Goal: Task Accomplishment & Management: Manage account settings

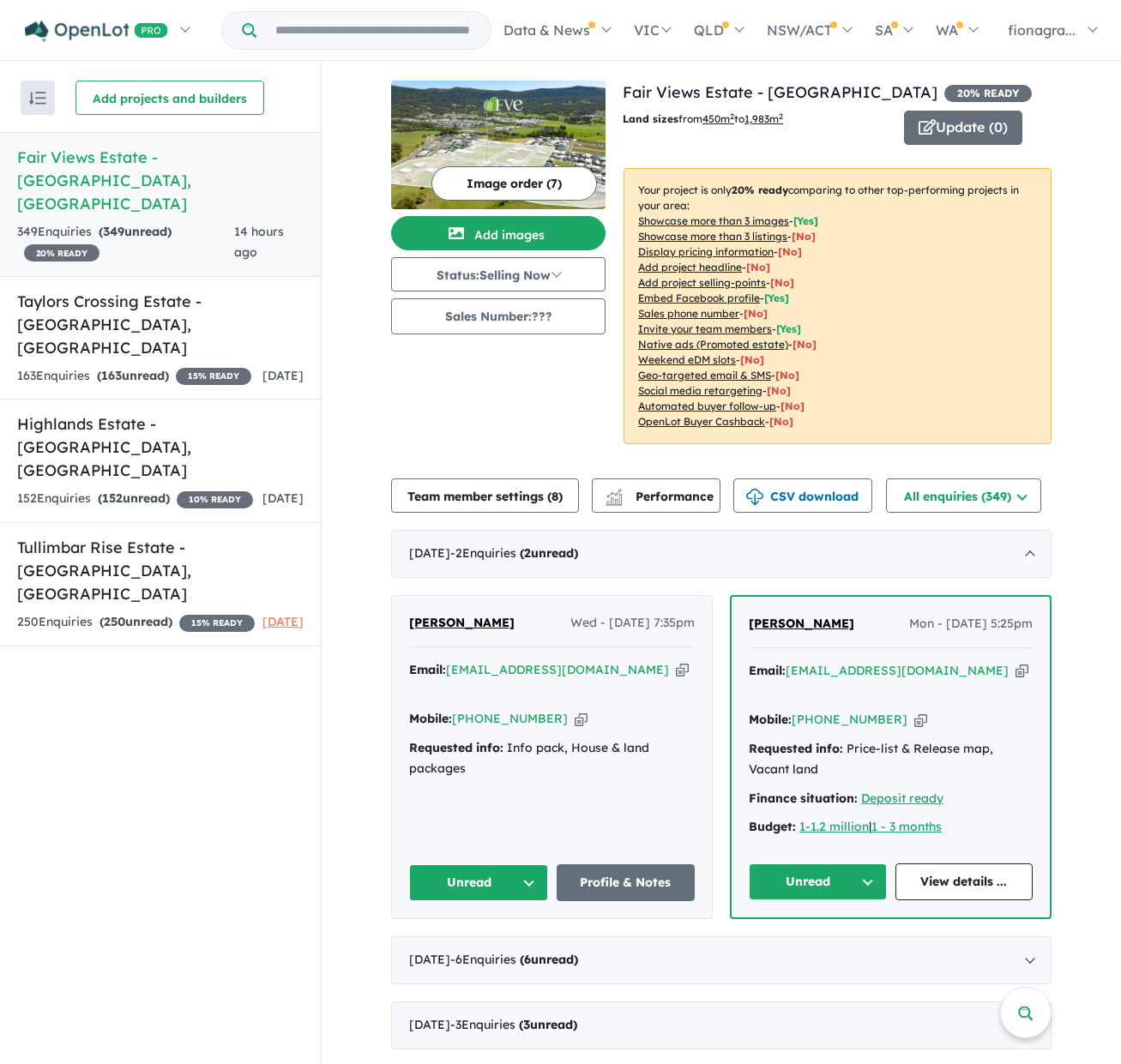
click at [914, 711] on icon "button" at bounding box center [921, 719] width 13 height 18
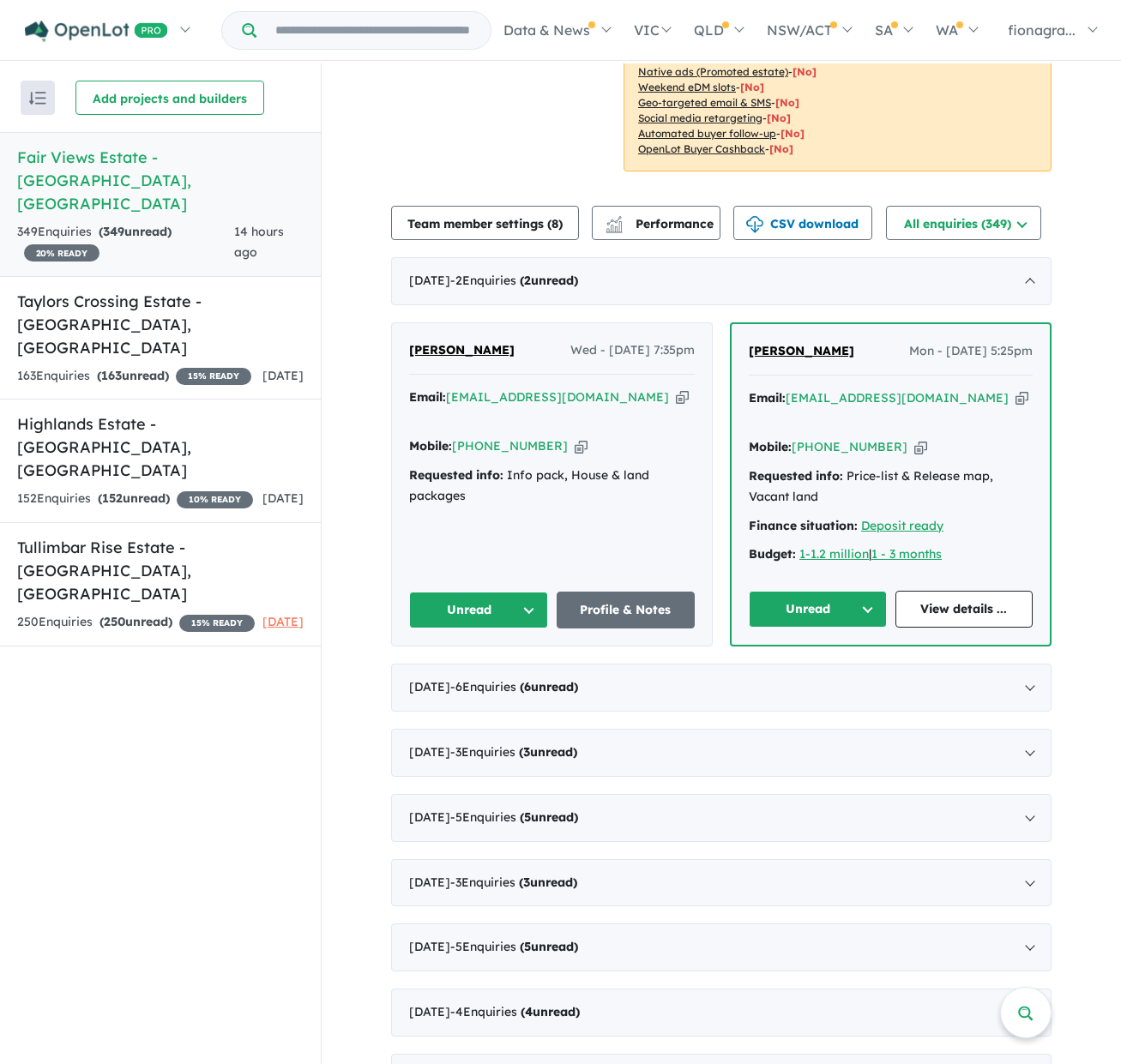
scroll to position [410, 0]
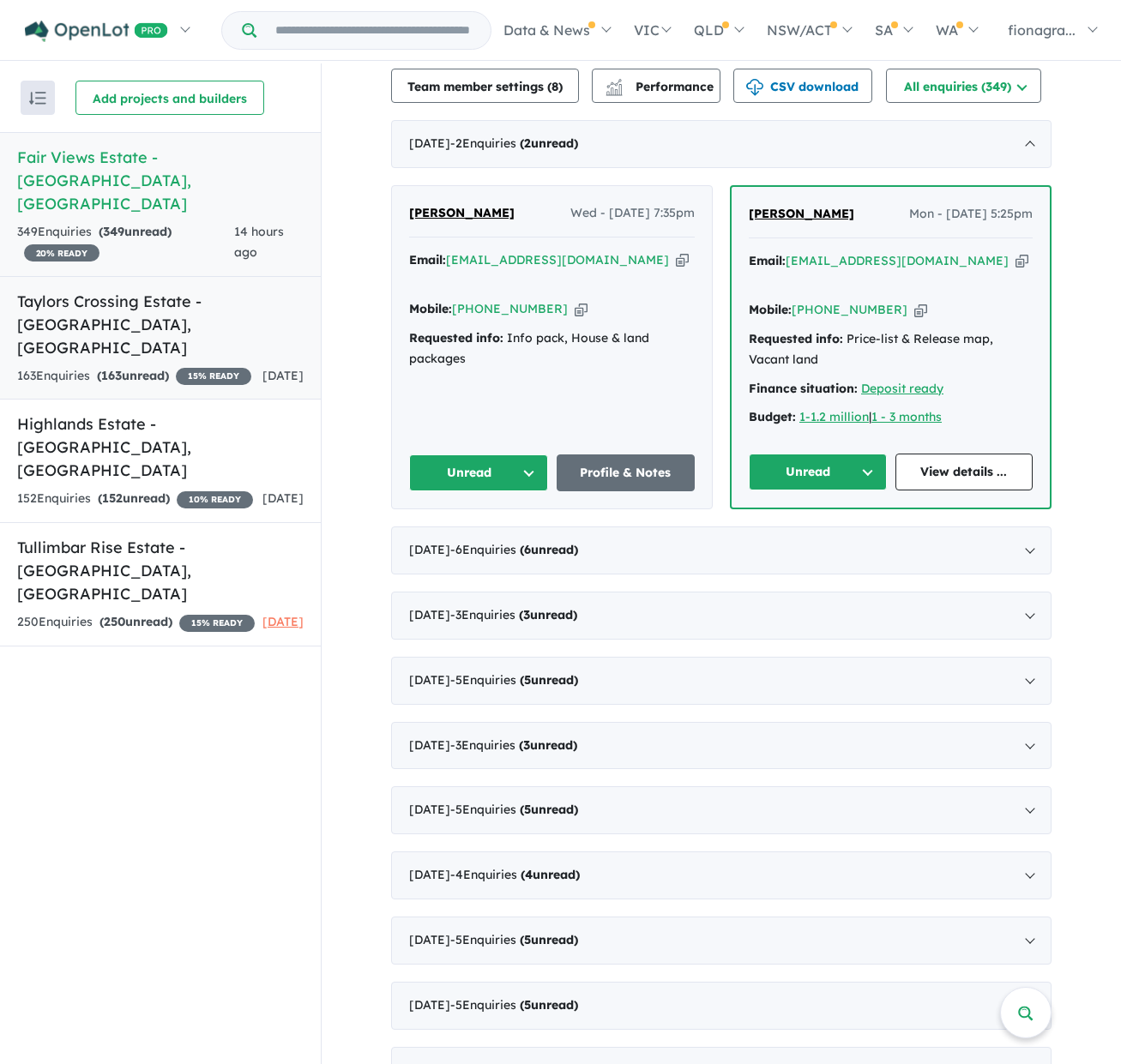
click at [125, 289] on h5 "Taylors Crossing Estate - Cambewarra , NSW" at bounding box center [160, 324] width 287 height 69
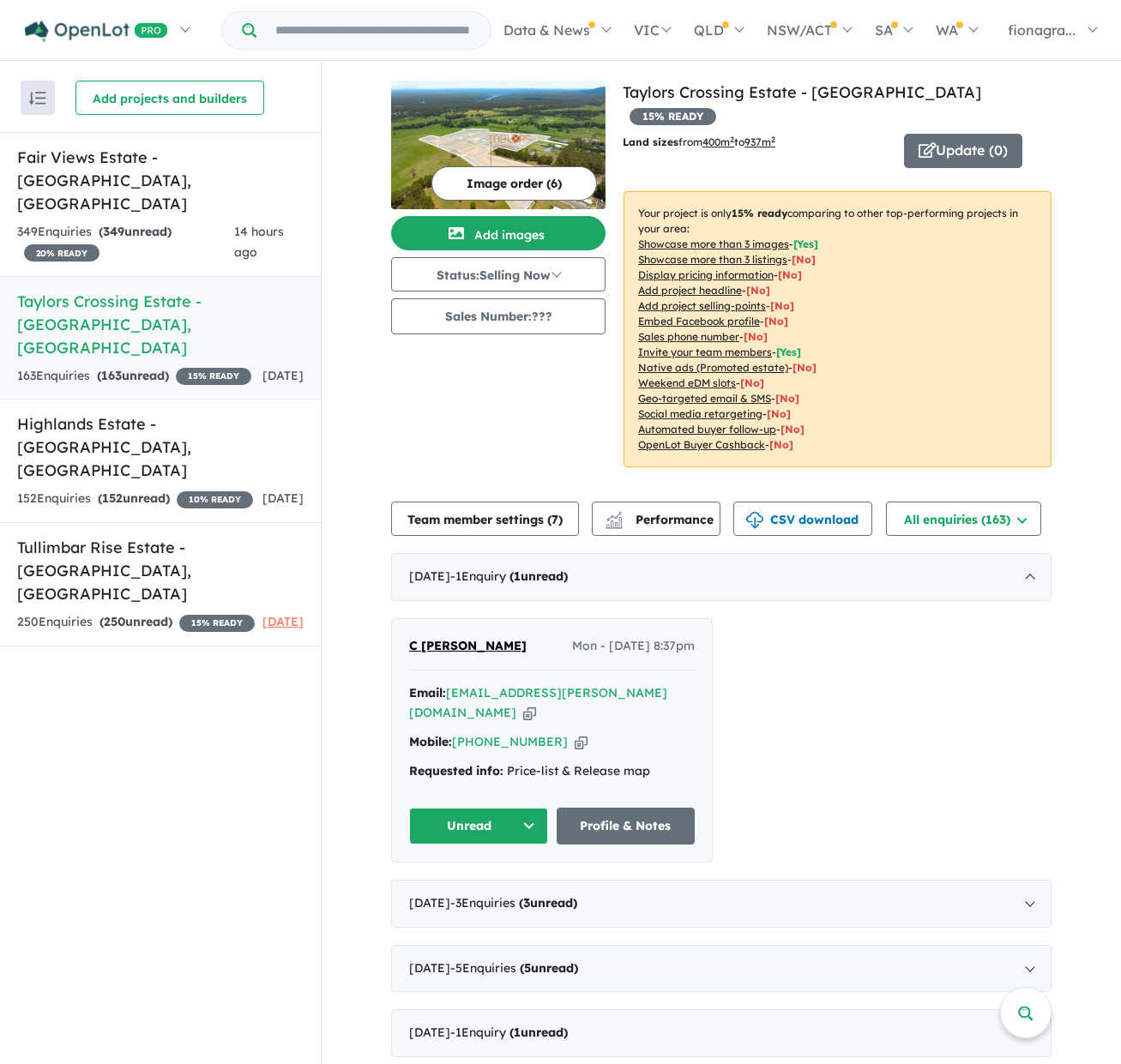
click at [574, 734] on icon "button" at bounding box center [581, 742] width 13 height 18
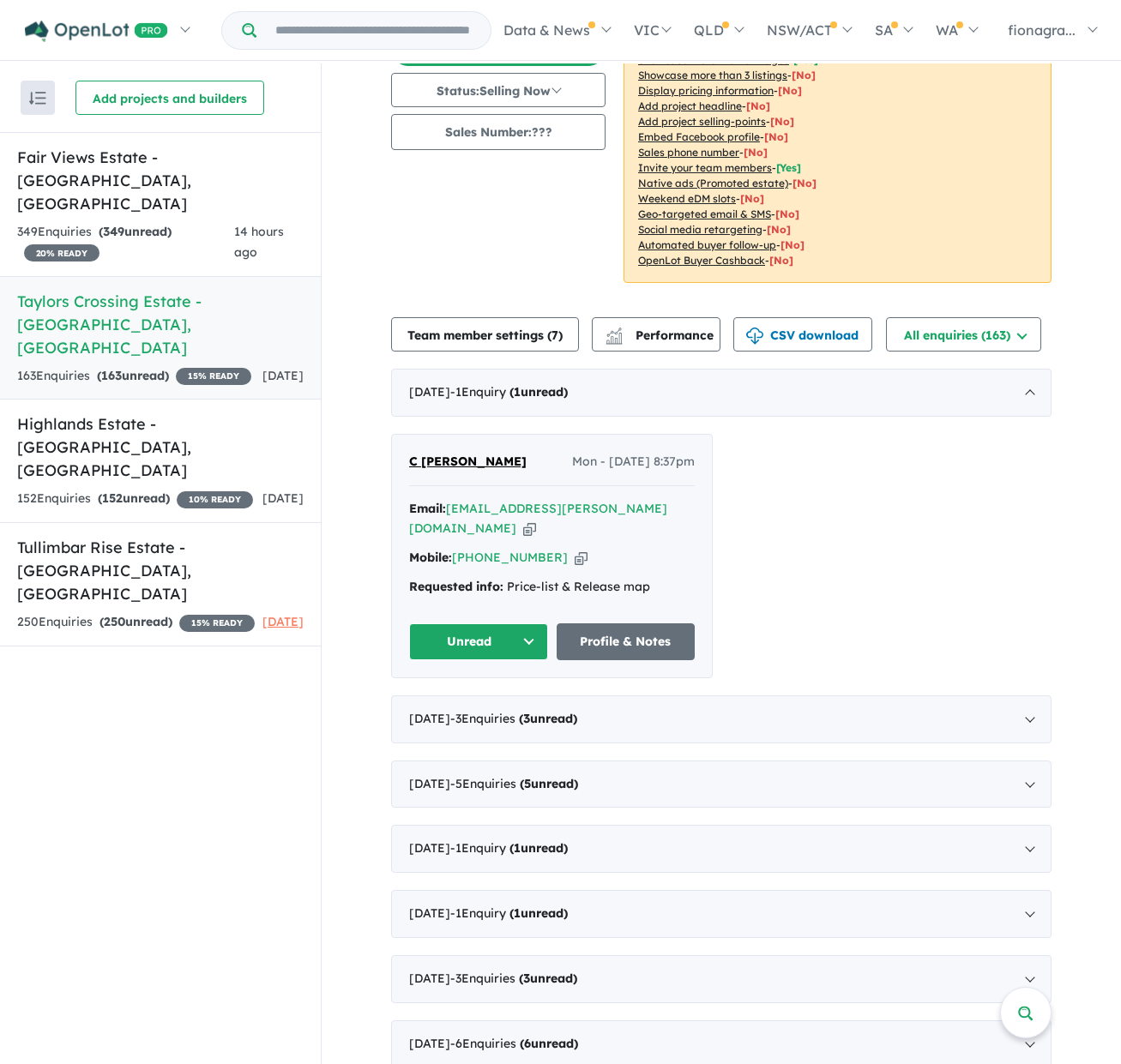
scroll to position [195, 0]
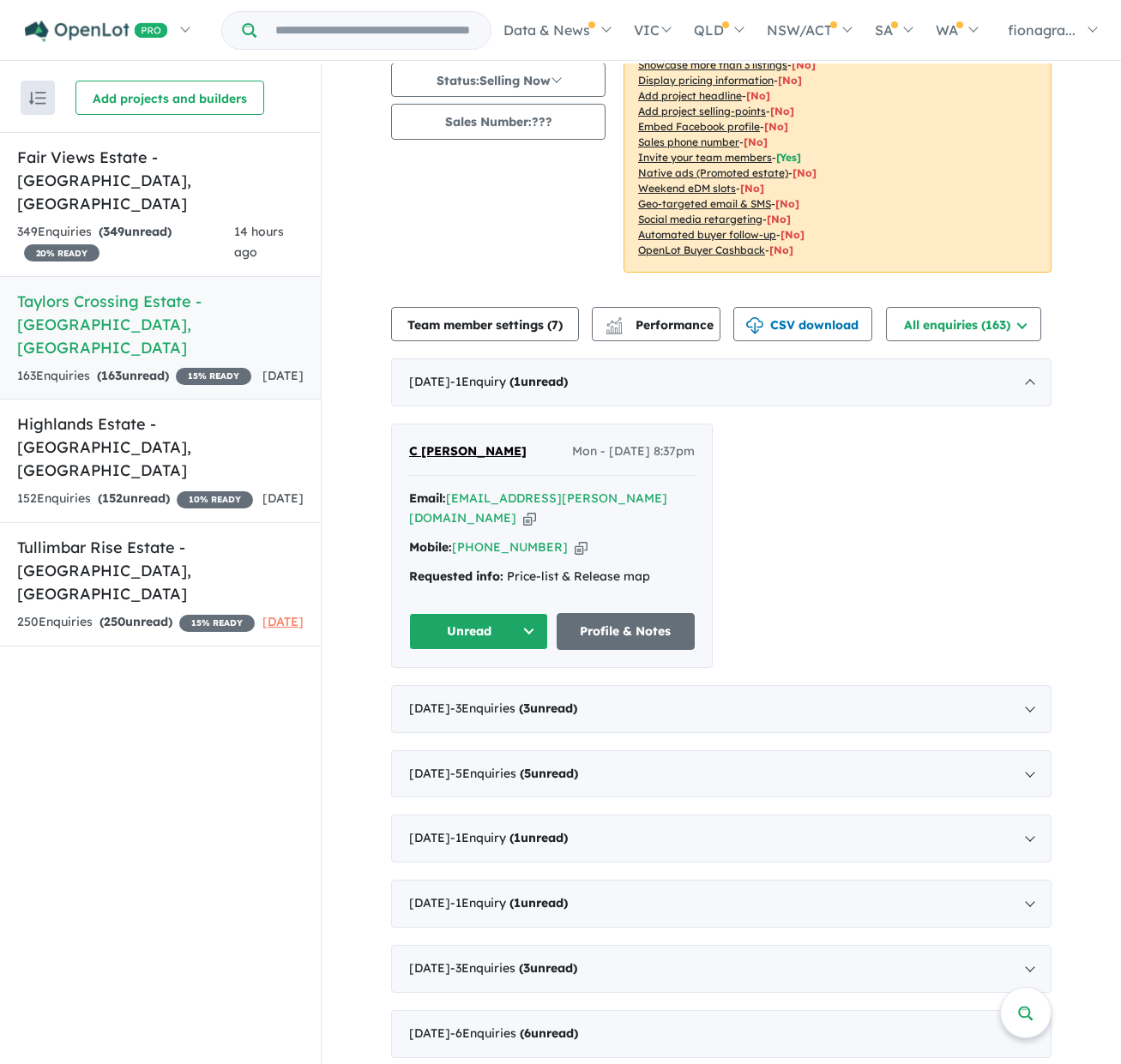
click at [536, 510] on icon "button" at bounding box center [530, 518] width 13 height 18
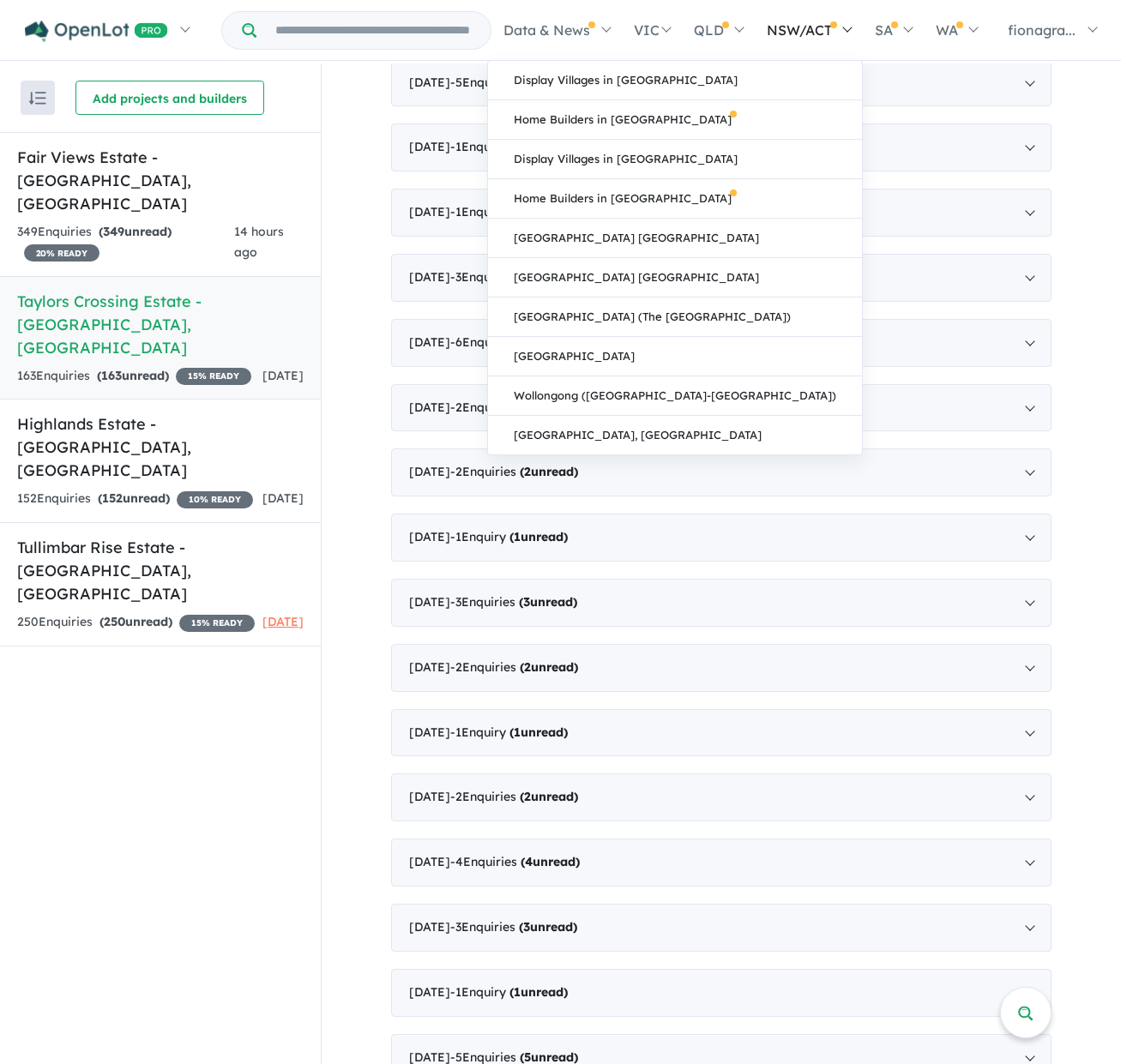
scroll to position [0, 0]
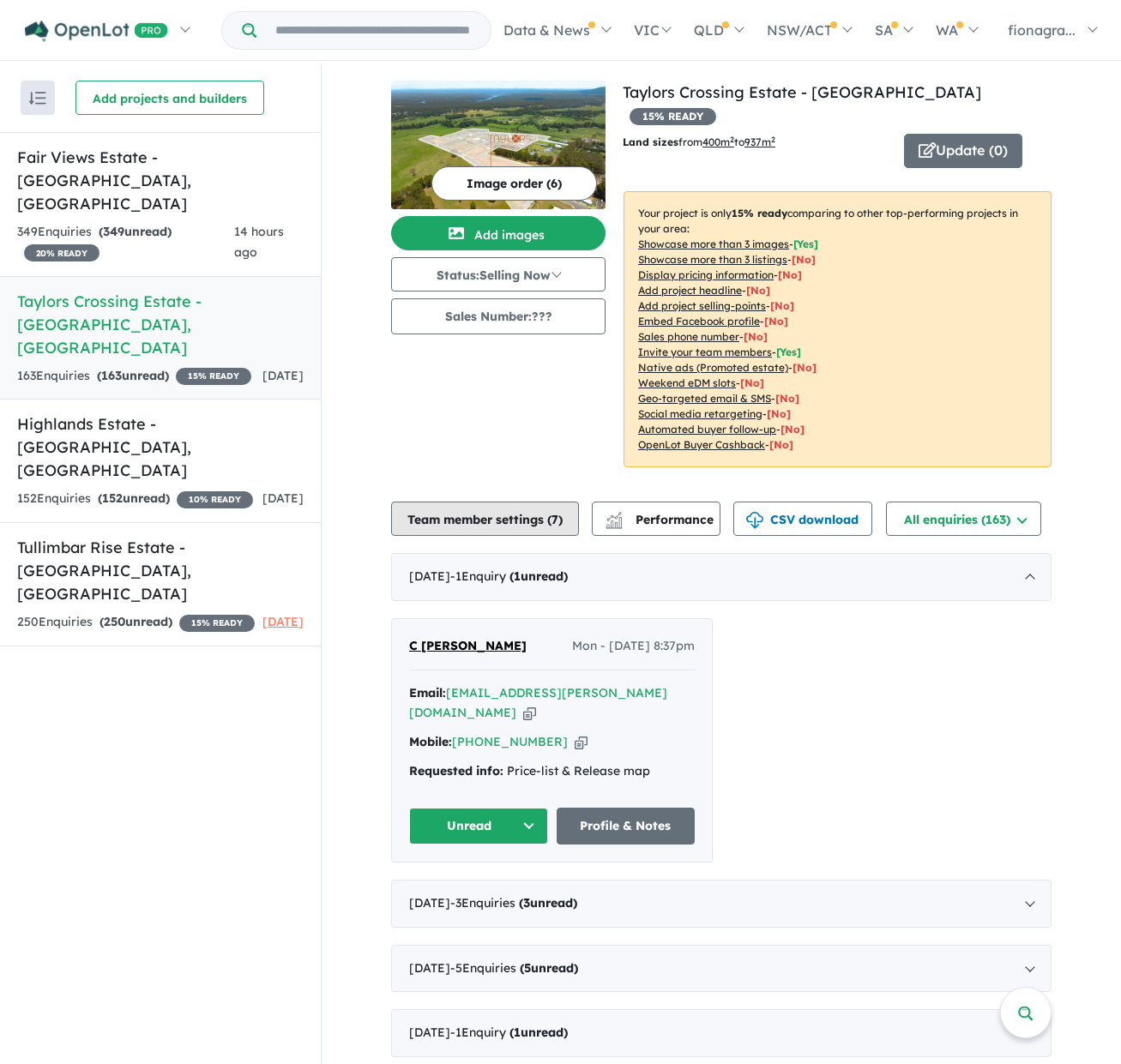
click at [491, 502] on button "Team member settings ( 7 )" at bounding box center [485, 519] width 188 height 34
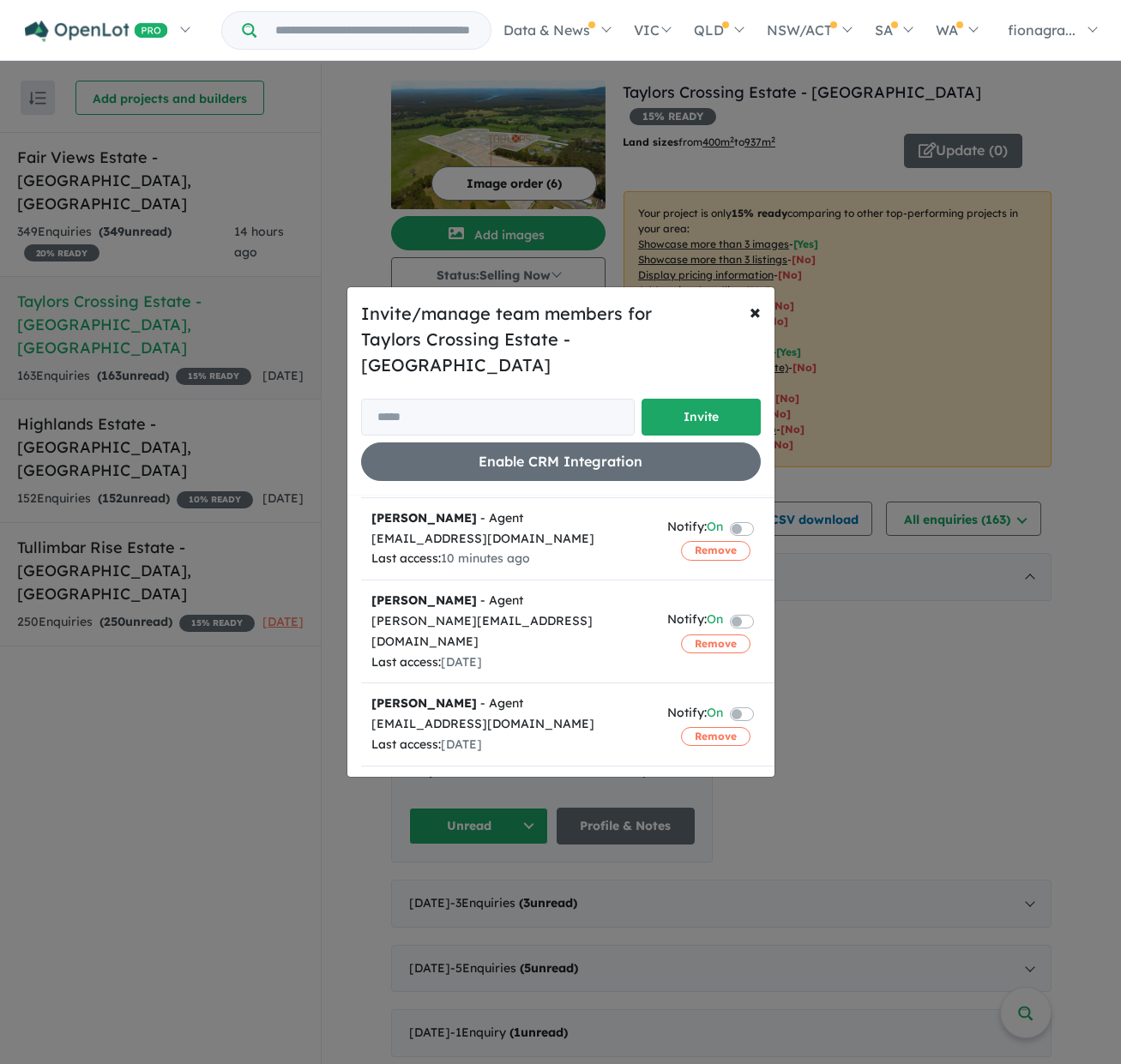
scroll to position [47, 0]
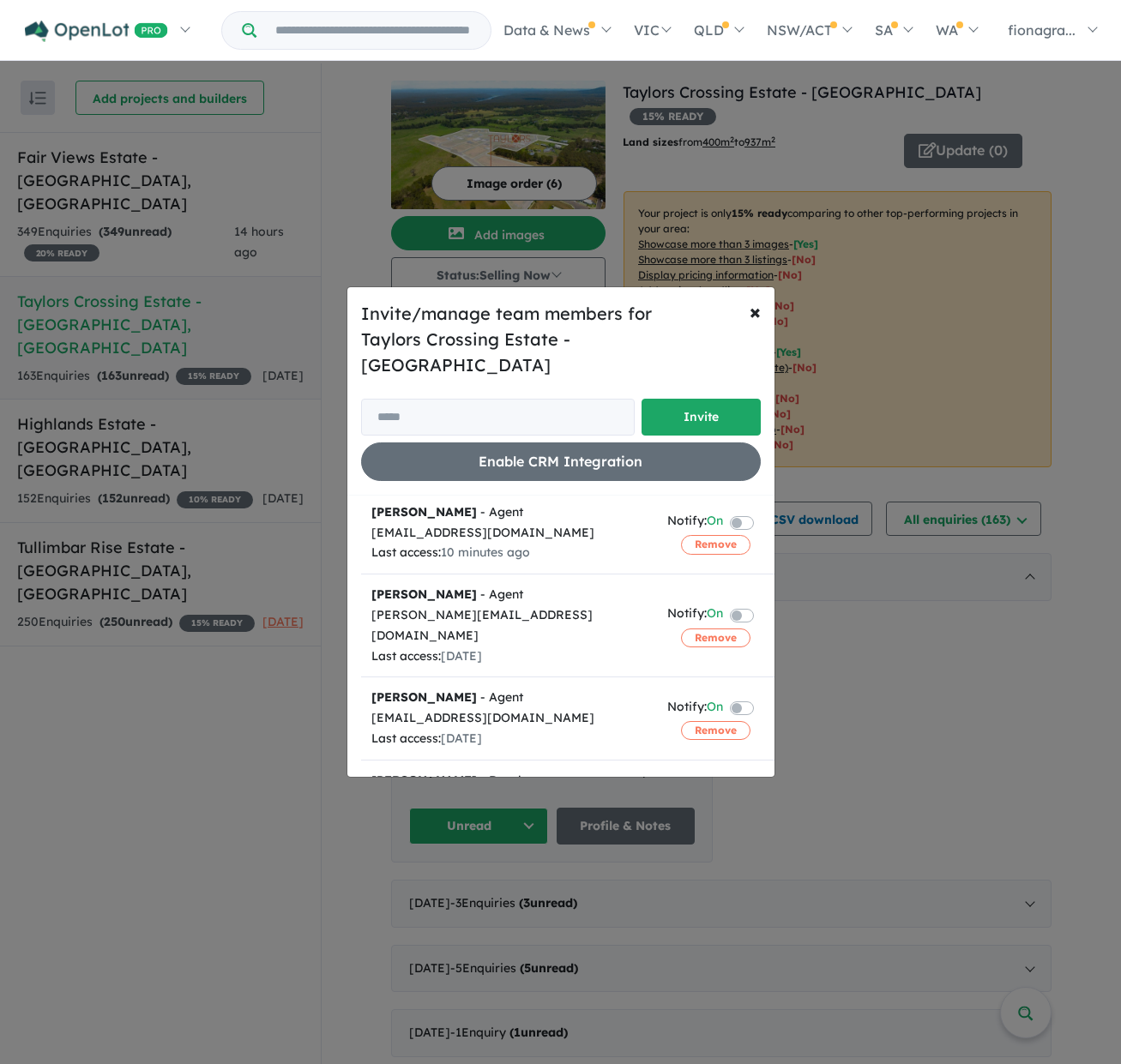
click at [925, 746] on div "Invite/manage team members for Taylors Crossing Estate - Cambewarra Invite Enab…" at bounding box center [560, 532] width 1121 height 1064
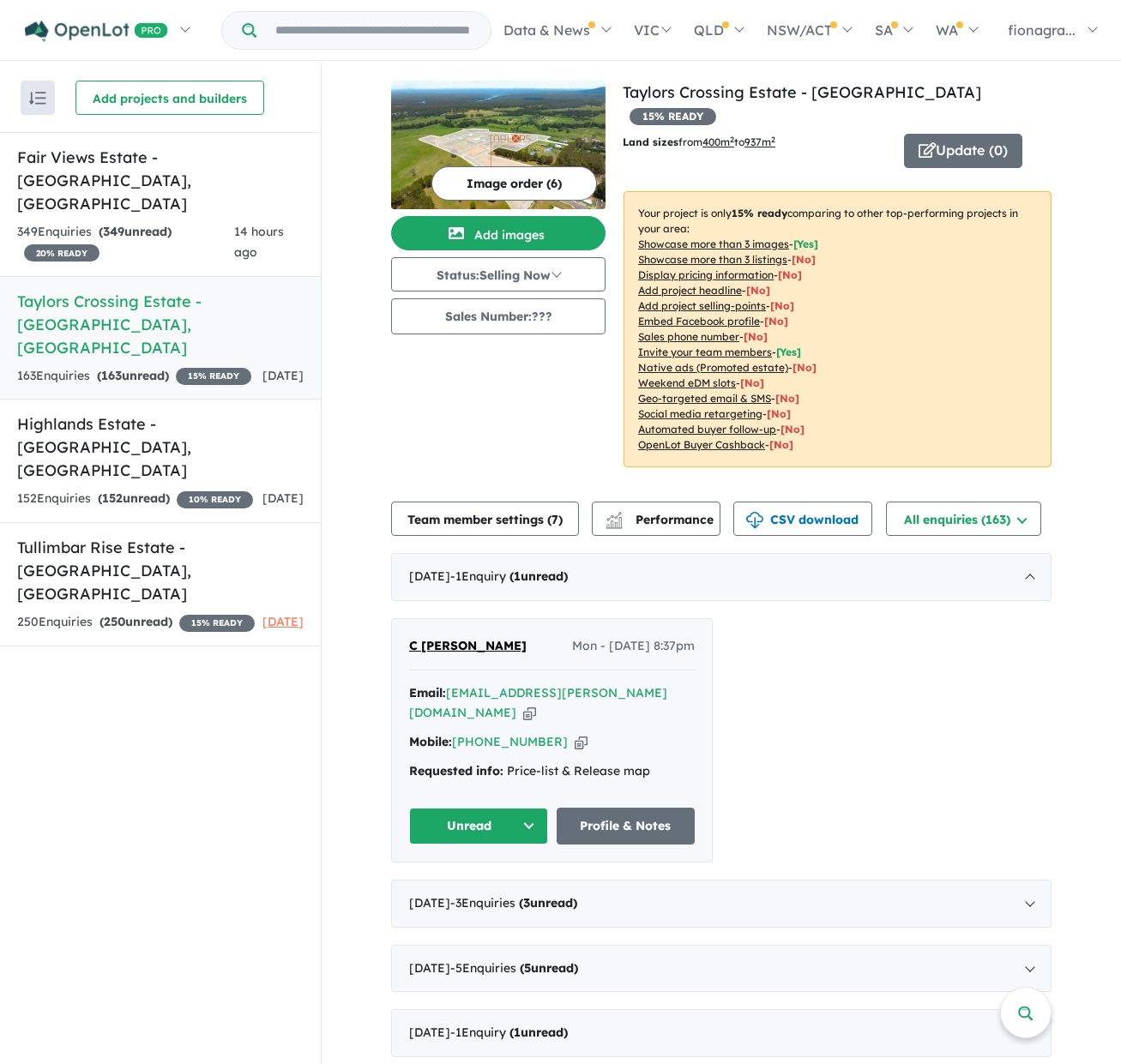
click at [483, 808] on button "Unread" at bounding box center [478, 826] width 139 height 37
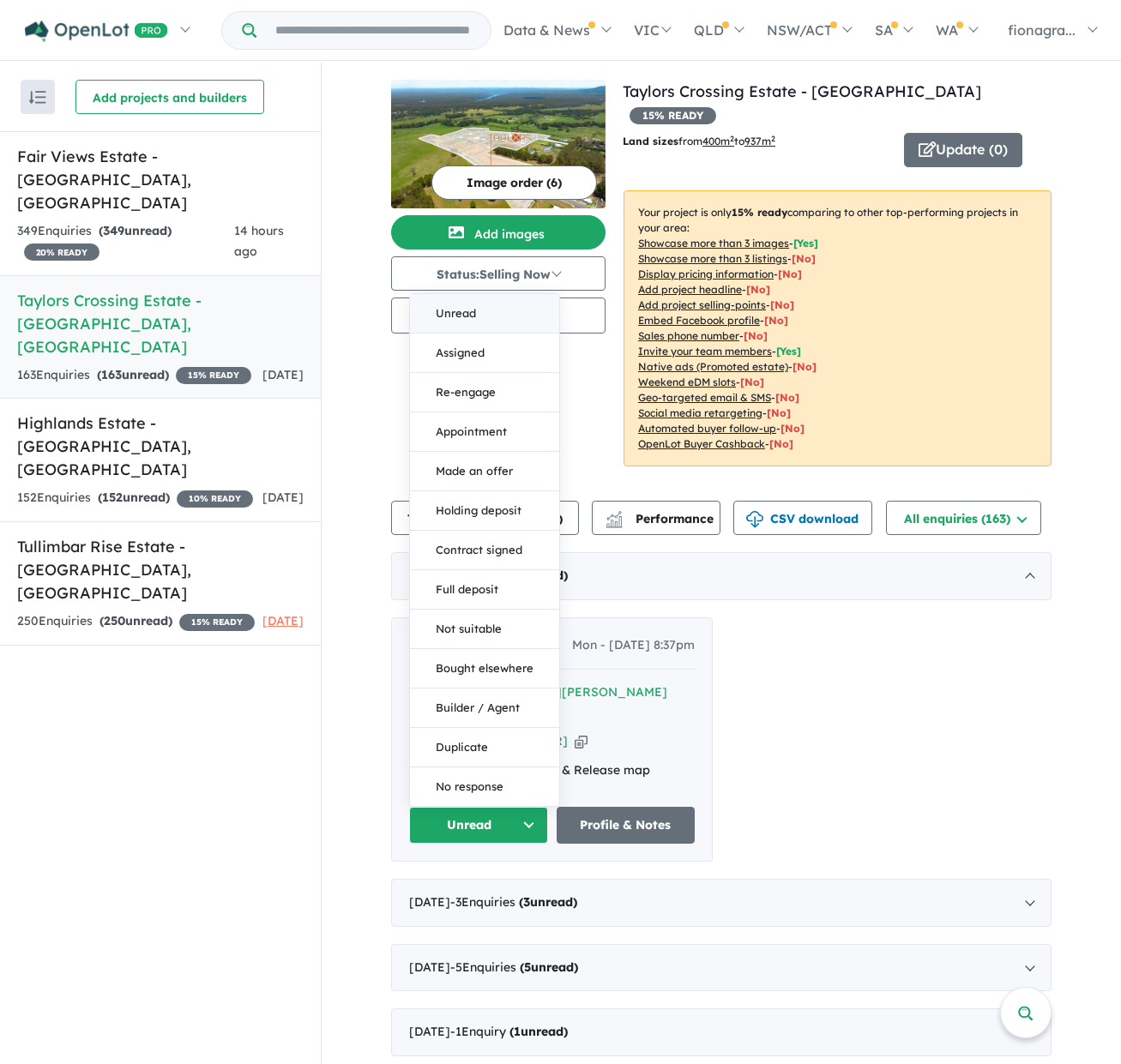
scroll to position [0, 0]
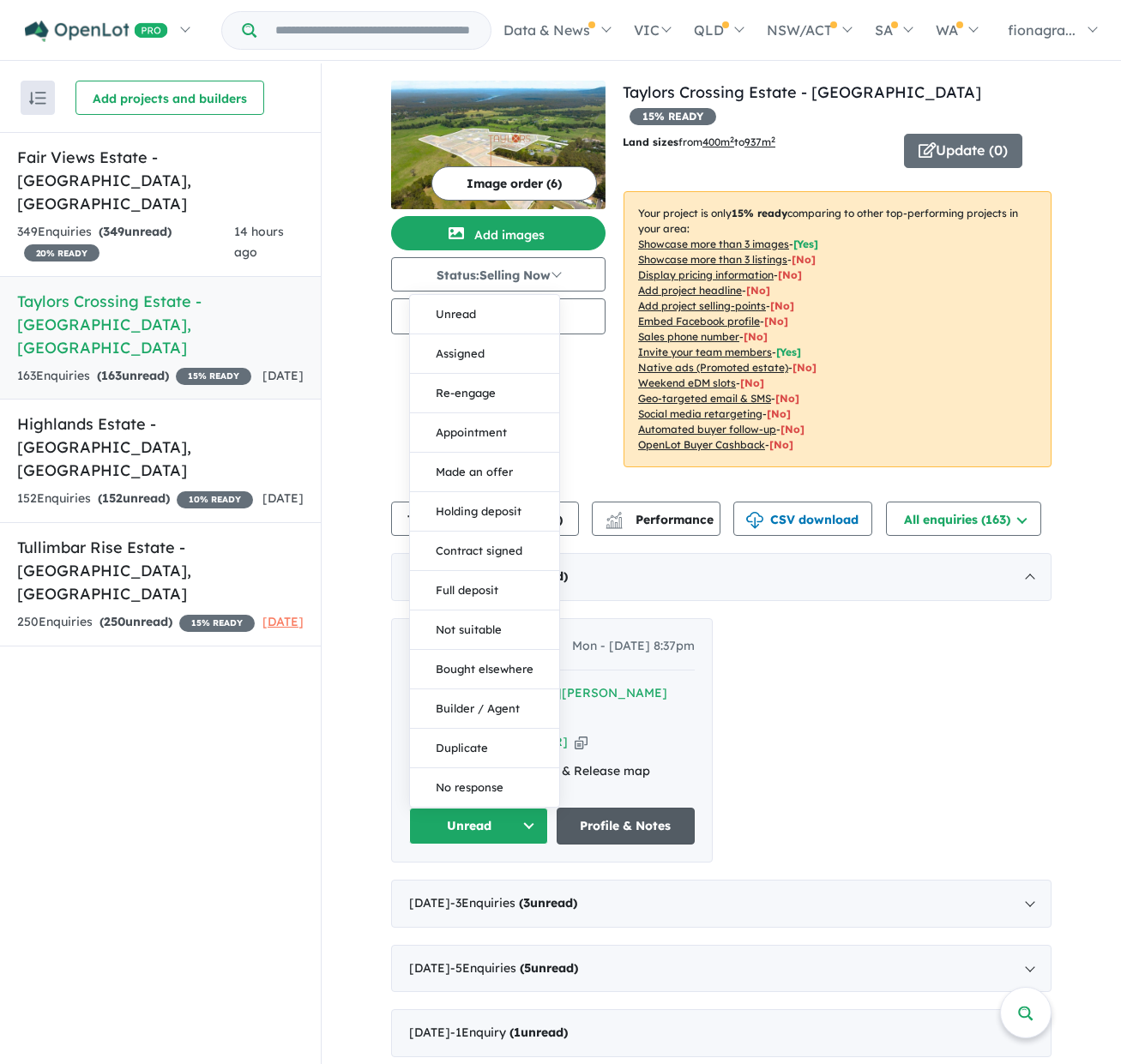
drag, startPoint x: 887, startPoint y: 758, endPoint x: 684, endPoint y: 787, distance: 205.1
click at [887, 758] on div "C Thoroughgood Mon - 01/09/2025, 8:37pm Email: cat.thoroughgood@gmail.com Copie…" at bounding box center [721, 741] width 661 height 245
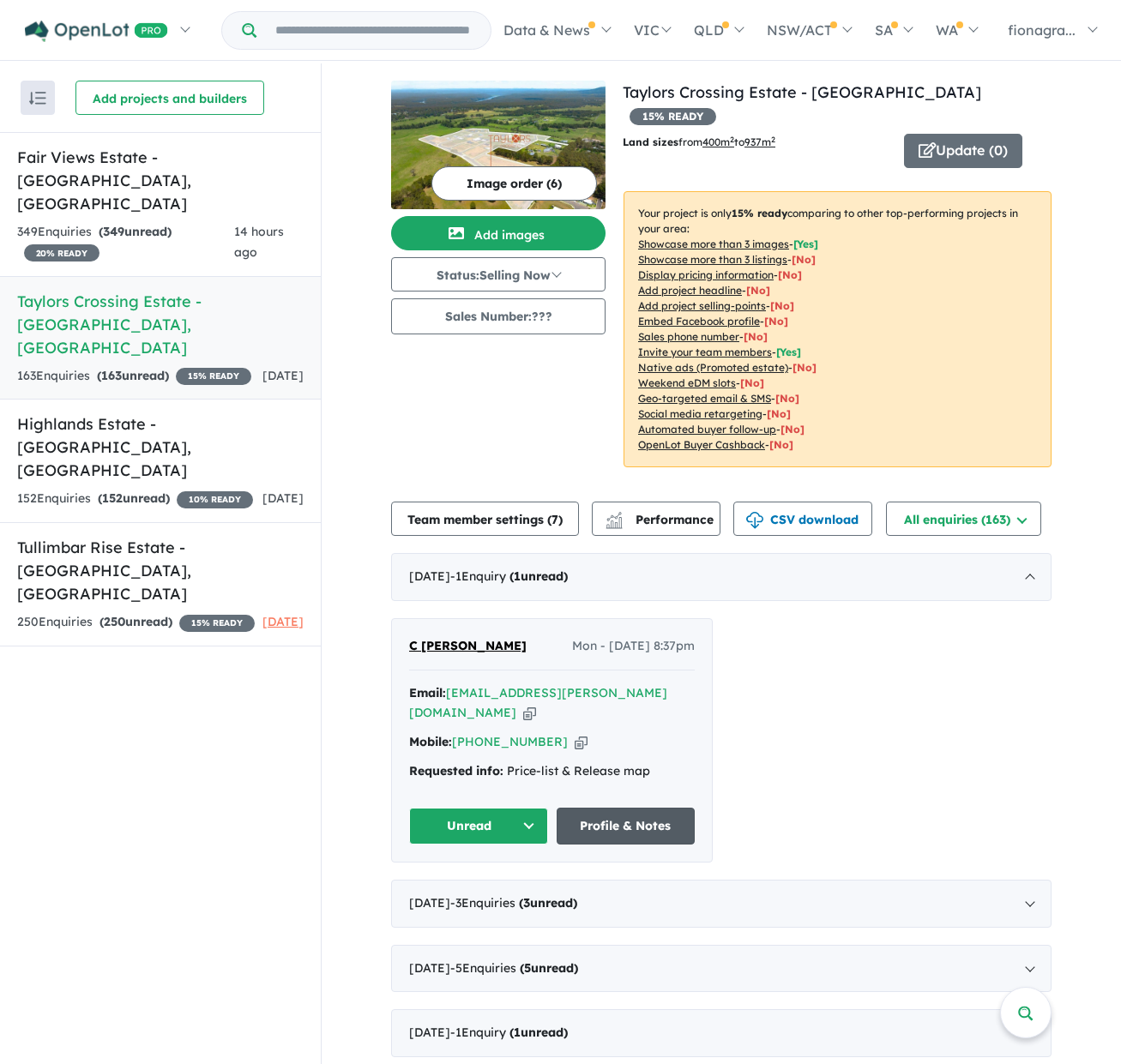
click at [655, 808] on link "Profile & Notes" at bounding box center [626, 826] width 139 height 37
